Goal: Task Accomplishment & Management: Manage account settings

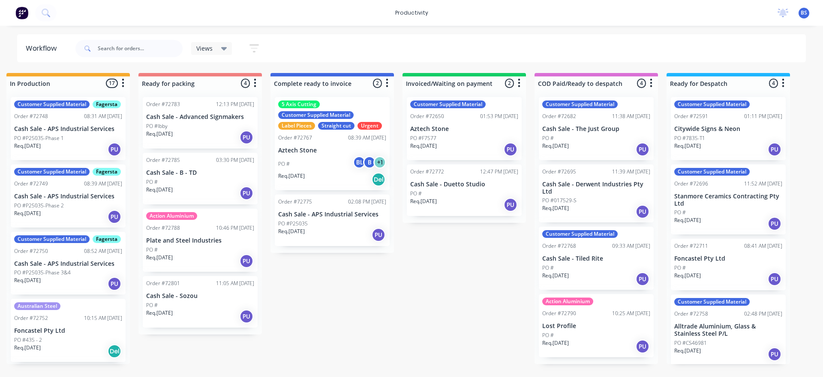
scroll to position [0, 540]
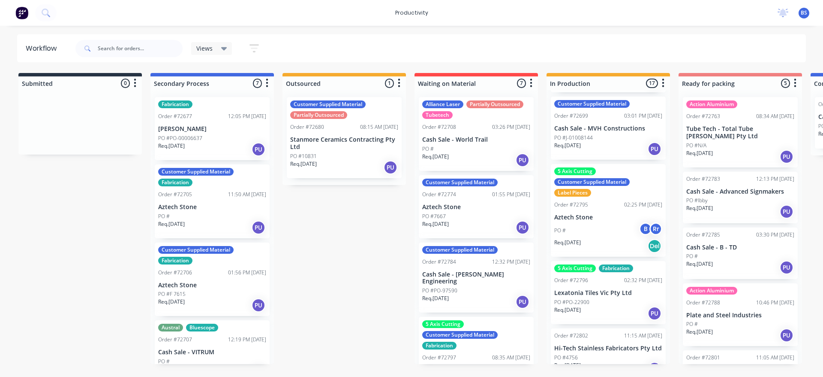
scroll to position [429, 0]
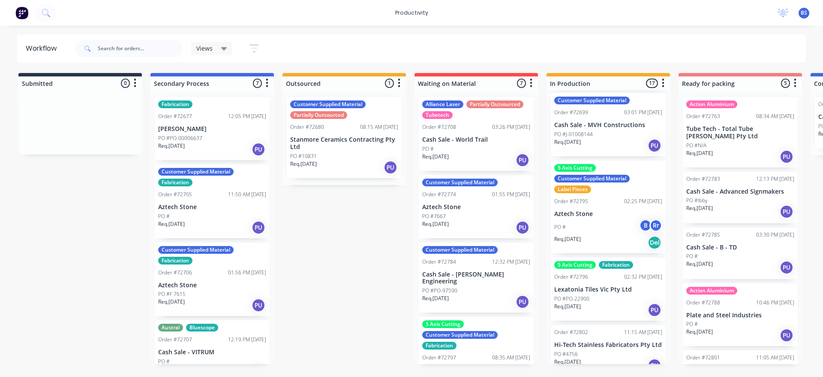
click at [604, 235] on div "PO # B Rr" at bounding box center [608, 227] width 108 height 16
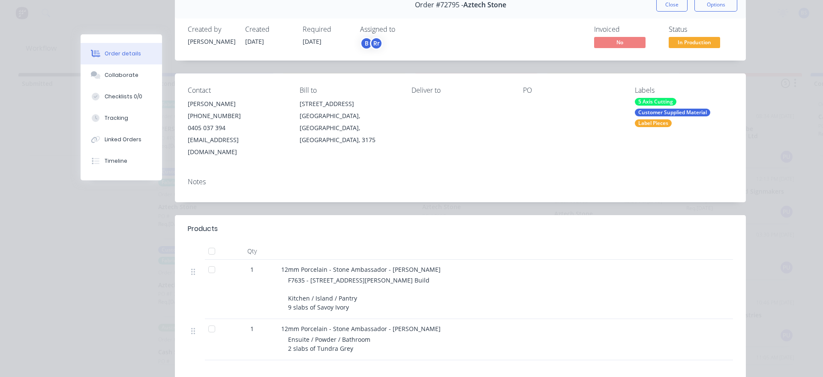
scroll to position [0, 0]
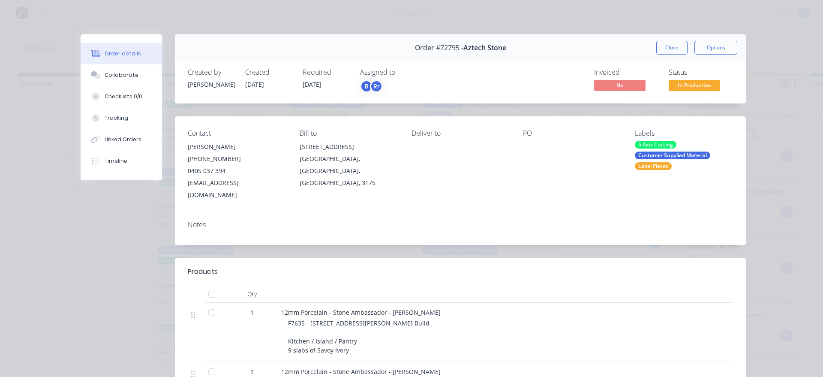
click at [678, 86] on span "In Production" at bounding box center [694, 85] width 51 height 11
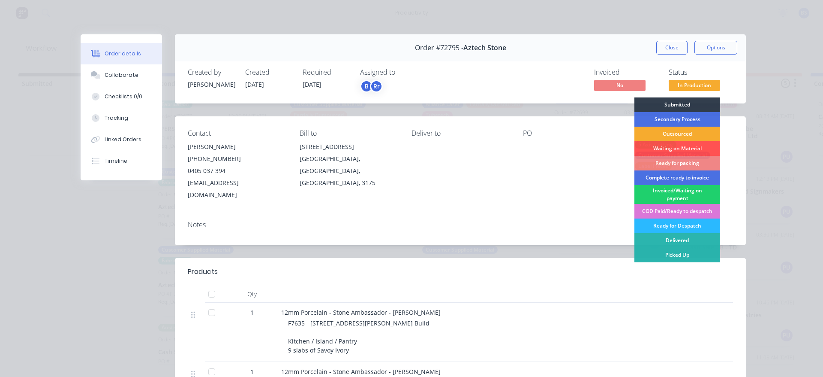
click at [670, 133] on div "Outsourced" at bounding box center [678, 134] width 86 height 15
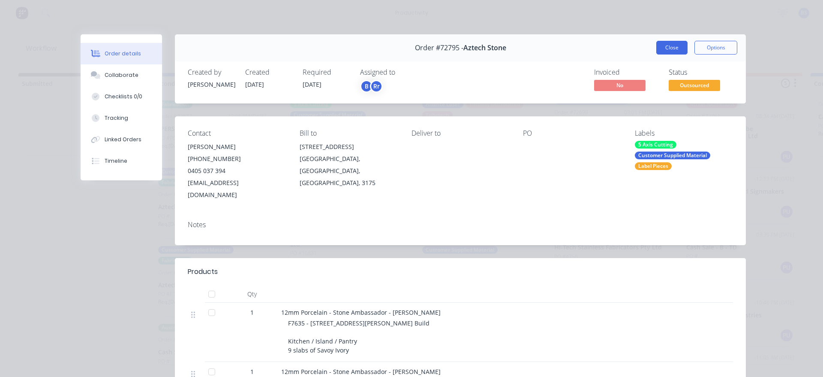
click at [662, 44] on button "Close" at bounding box center [672, 48] width 31 height 14
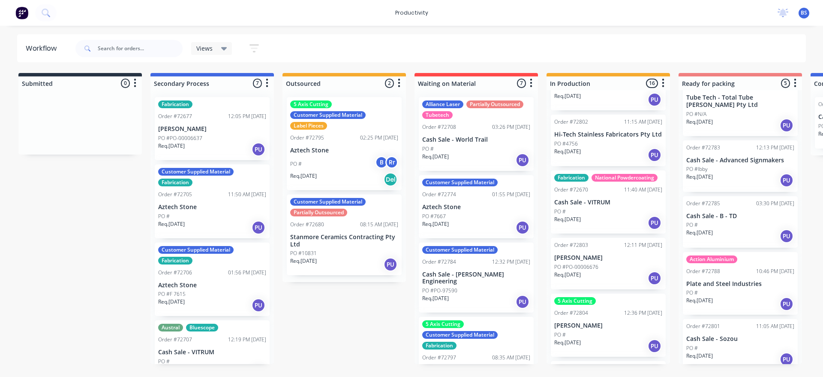
scroll to position [557, 0]
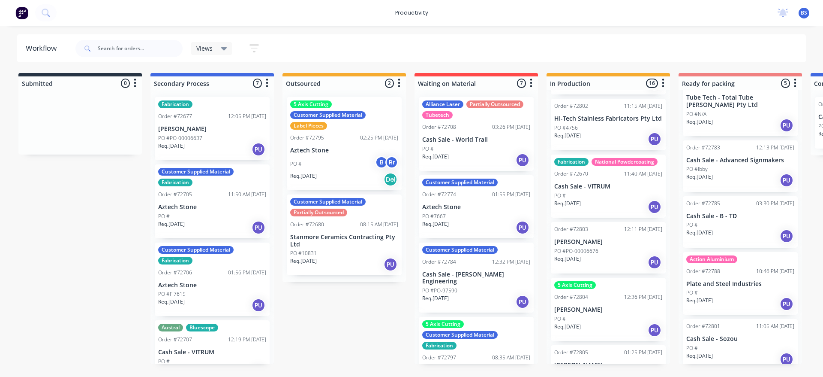
click at [722, 123] on div "Req. 02/09/25 PU" at bounding box center [741, 125] width 108 height 15
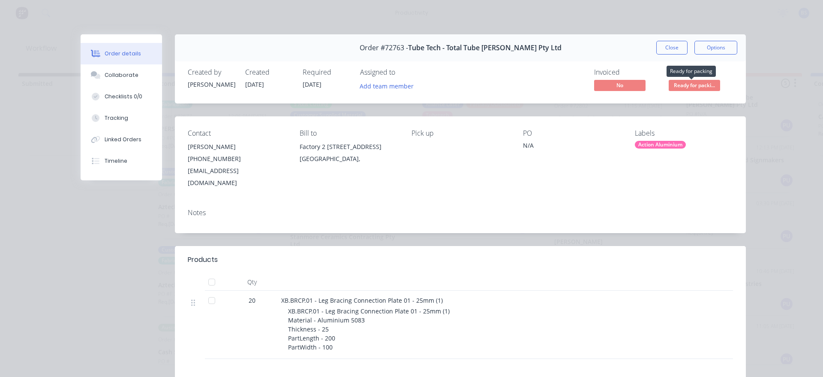
click at [687, 89] on span "Ready for packi..." at bounding box center [694, 85] width 51 height 11
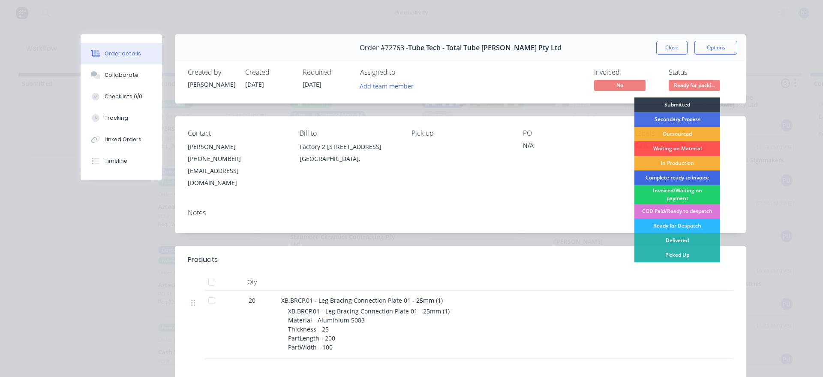
click at [673, 178] on div "Complete ready to invoice" at bounding box center [678, 177] width 86 height 15
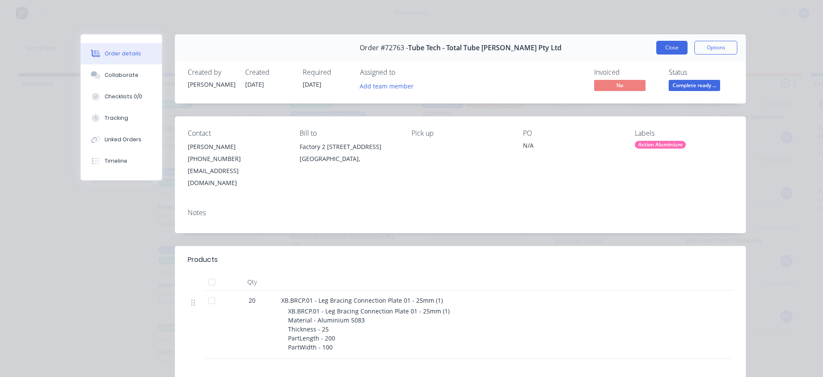
click at [668, 51] on button "Close" at bounding box center [672, 48] width 31 height 14
